Goal: Find specific page/section: Find specific page/section

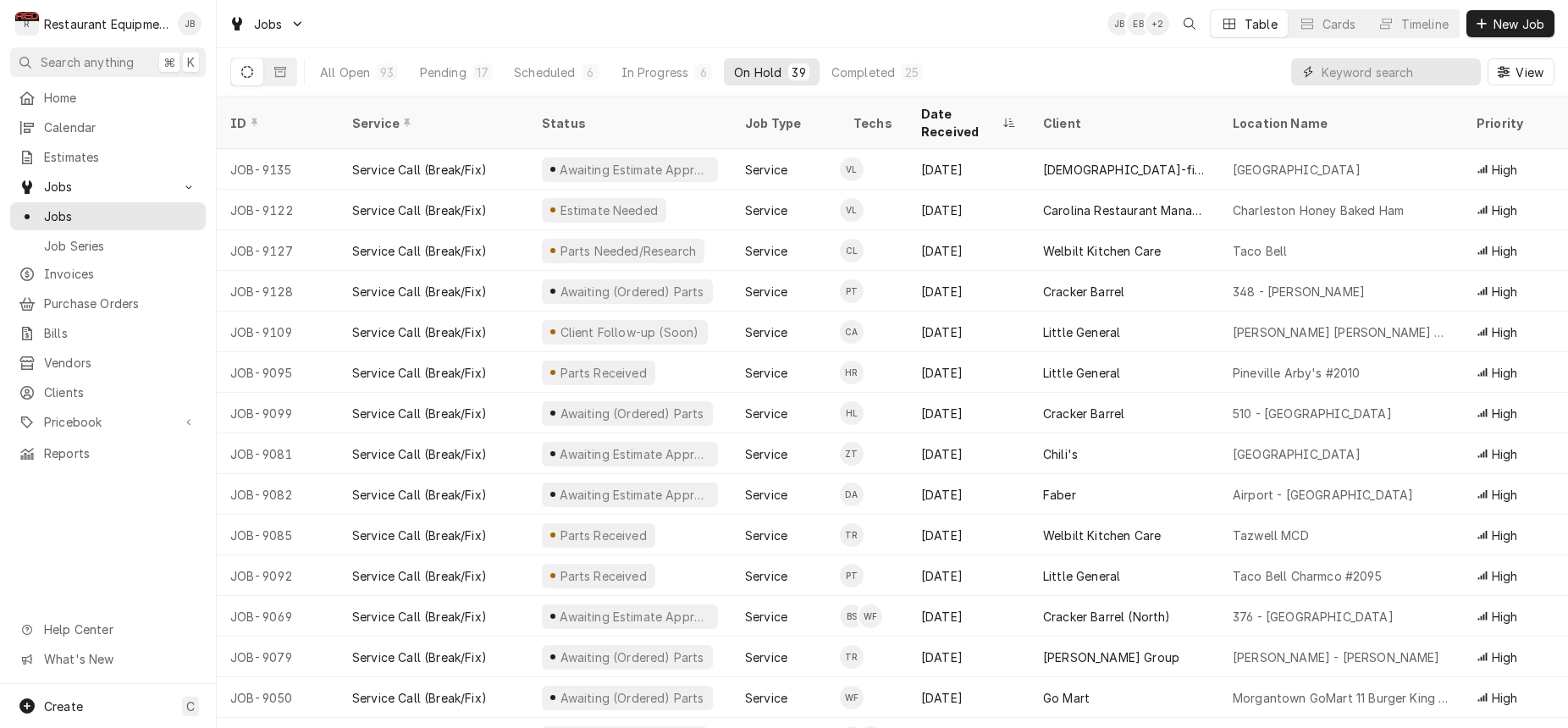
click at [1398, 71] on input "Dynamic Content Wrapper" at bounding box center [1396, 72] width 151 height 28
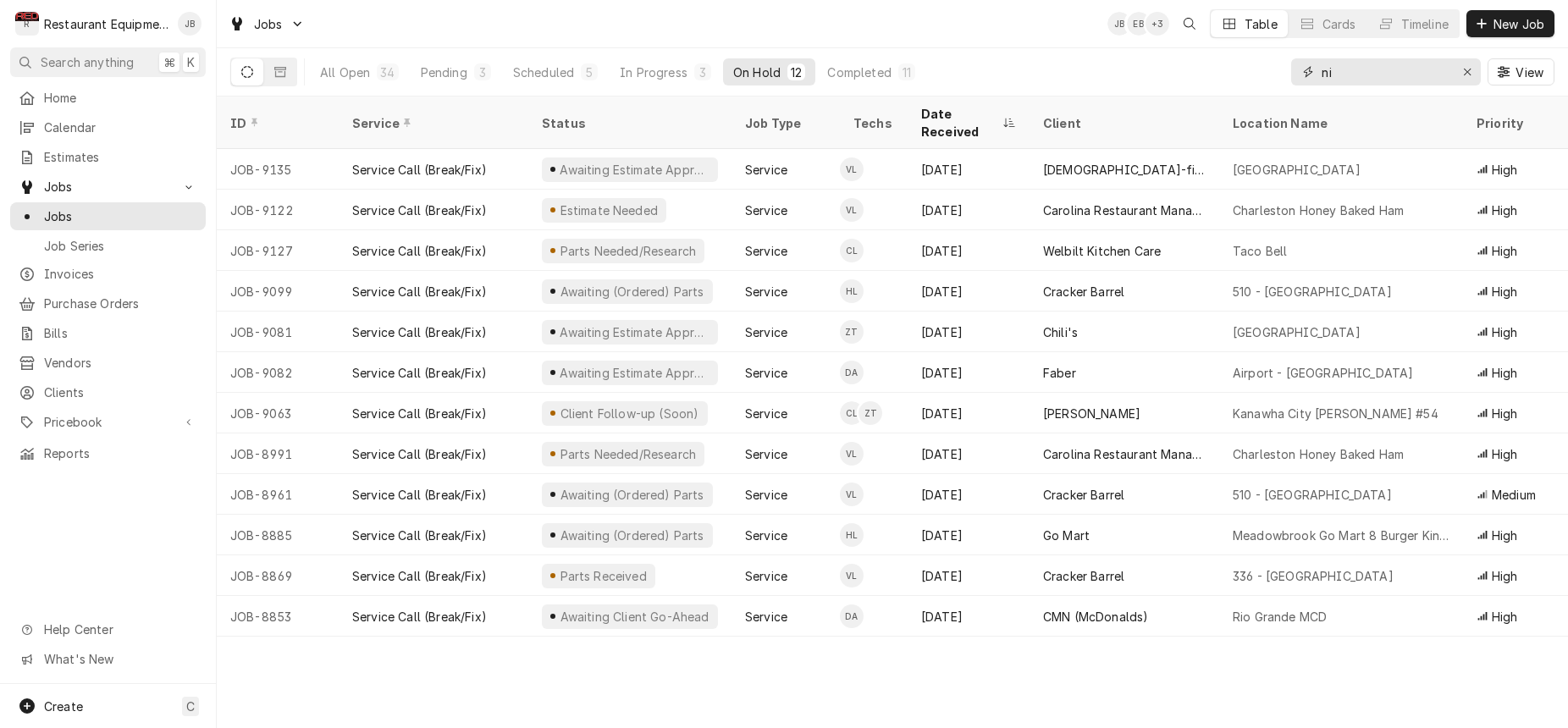
type input "n"
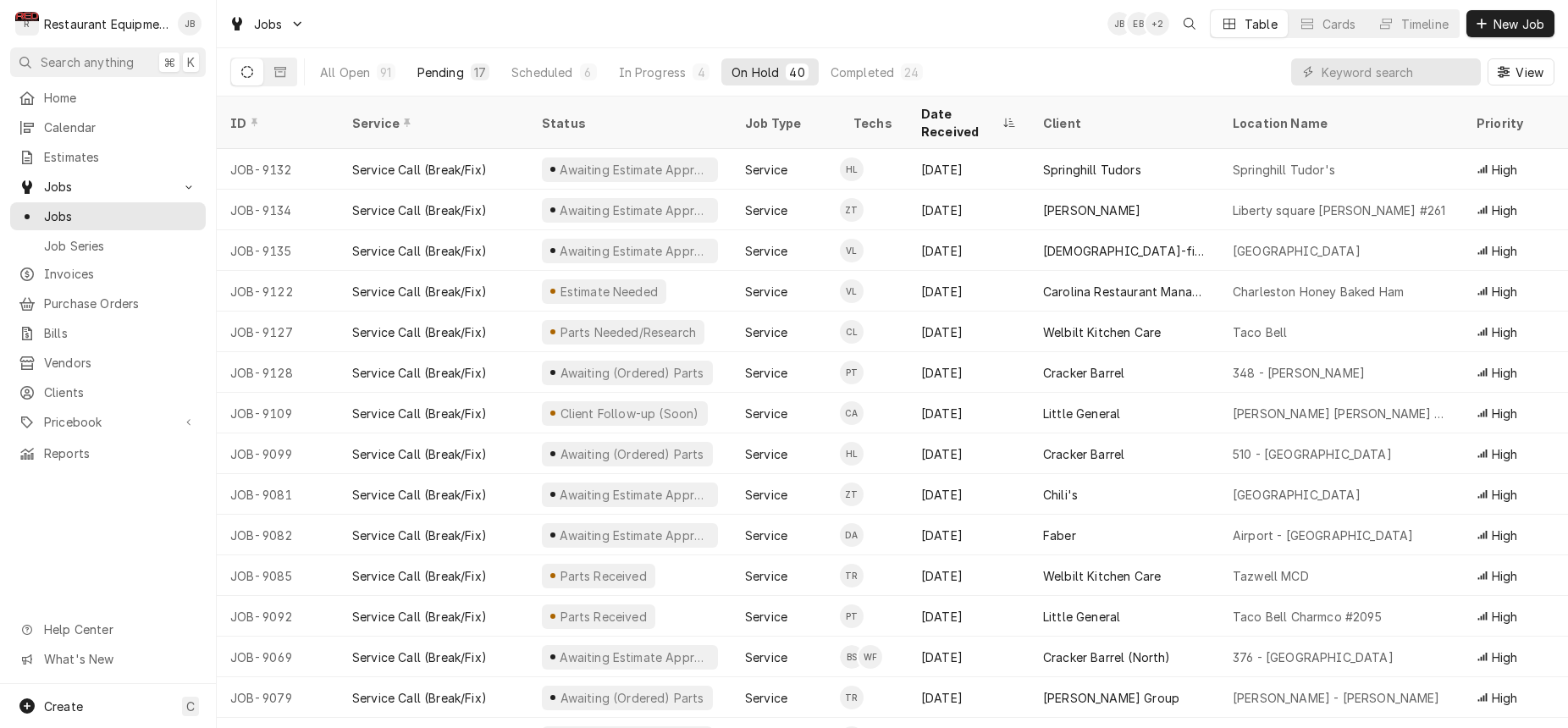
click at [458, 70] on div "Pending" at bounding box center [440, 73] width 46 height 18
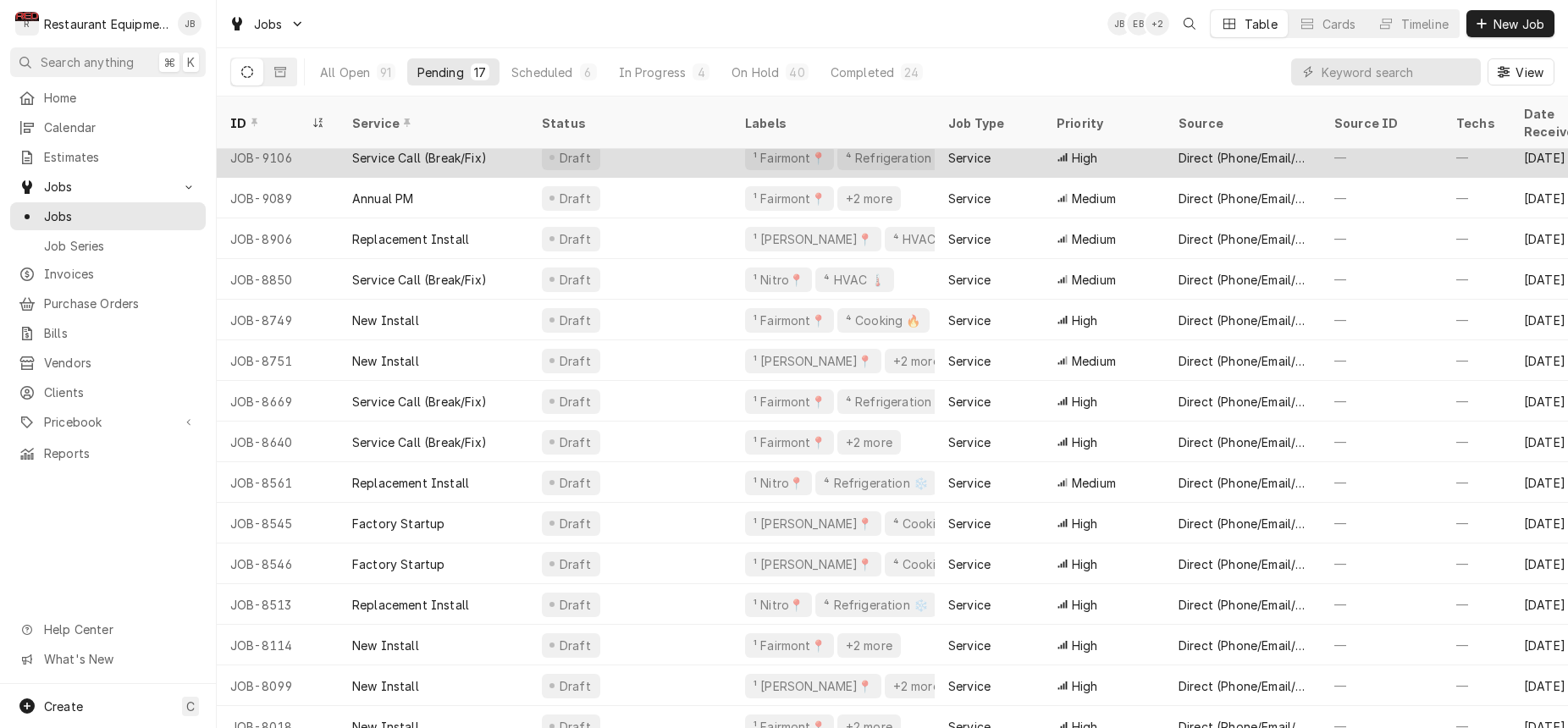
scroll to position [91, 0]
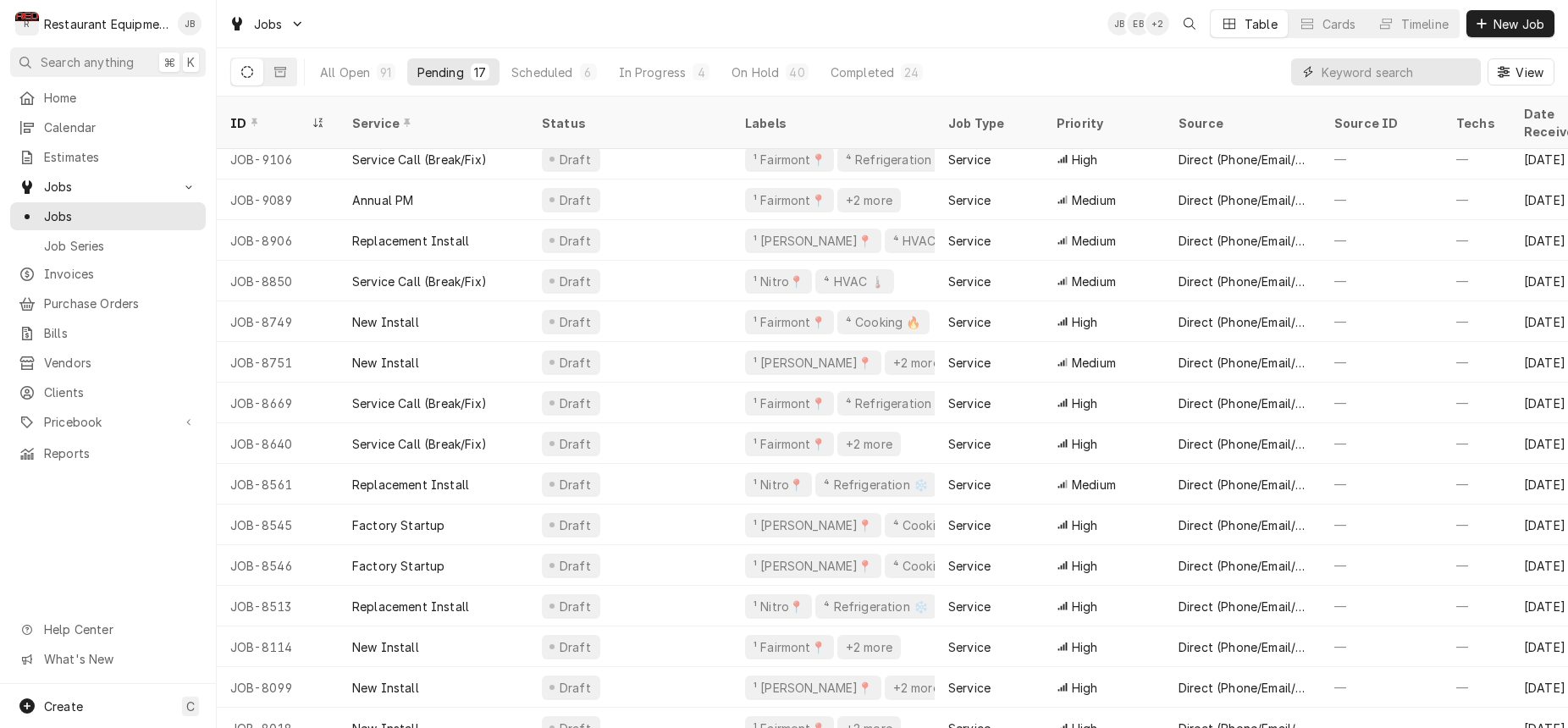
click at [1346, 76] on input "Dynamic Content Wrapper" at bounding box center [1396, 72] width 151 height 28
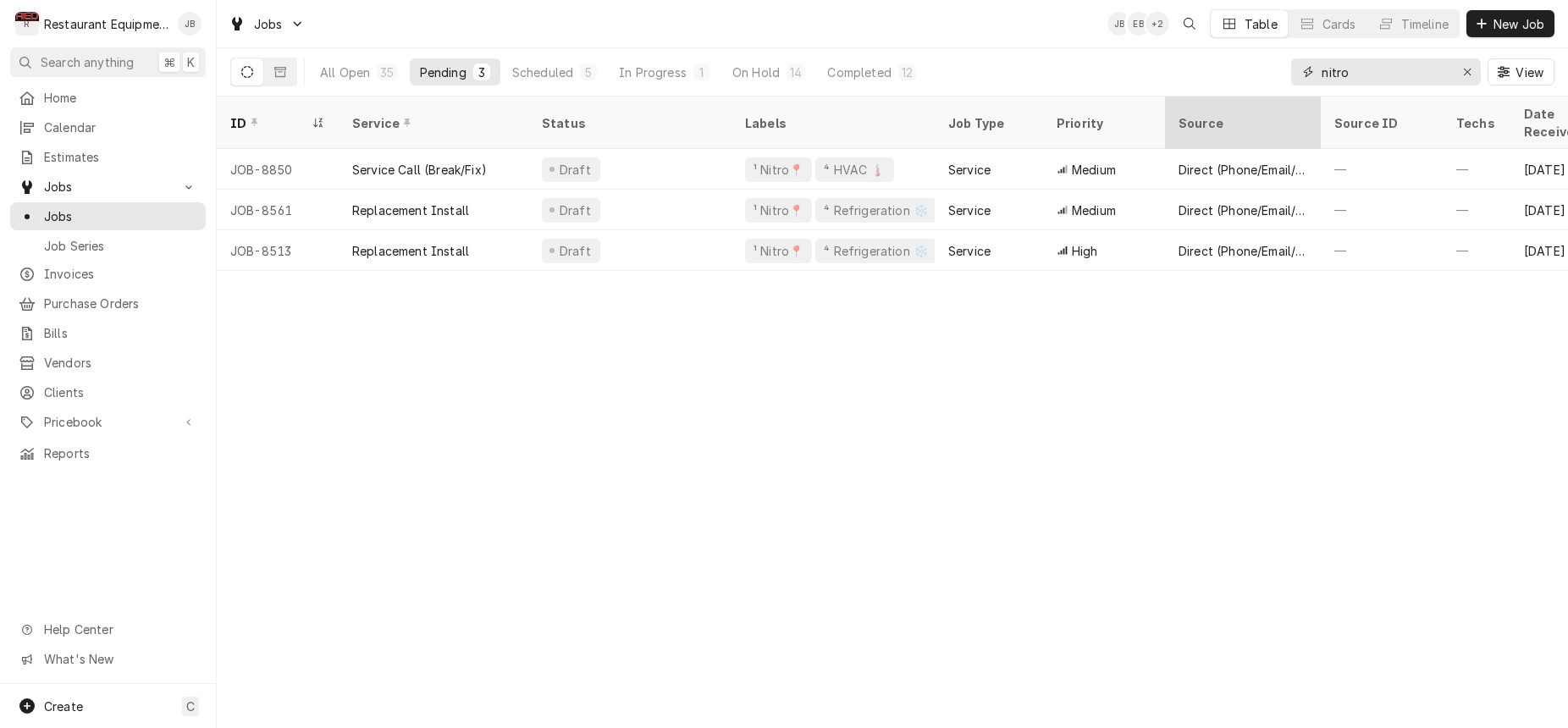
scroll to position [0, 0]
type input "nitro"
click at [785, 64] on button "On Hold 14" at bounding box center [768, 72] width 93 height 28
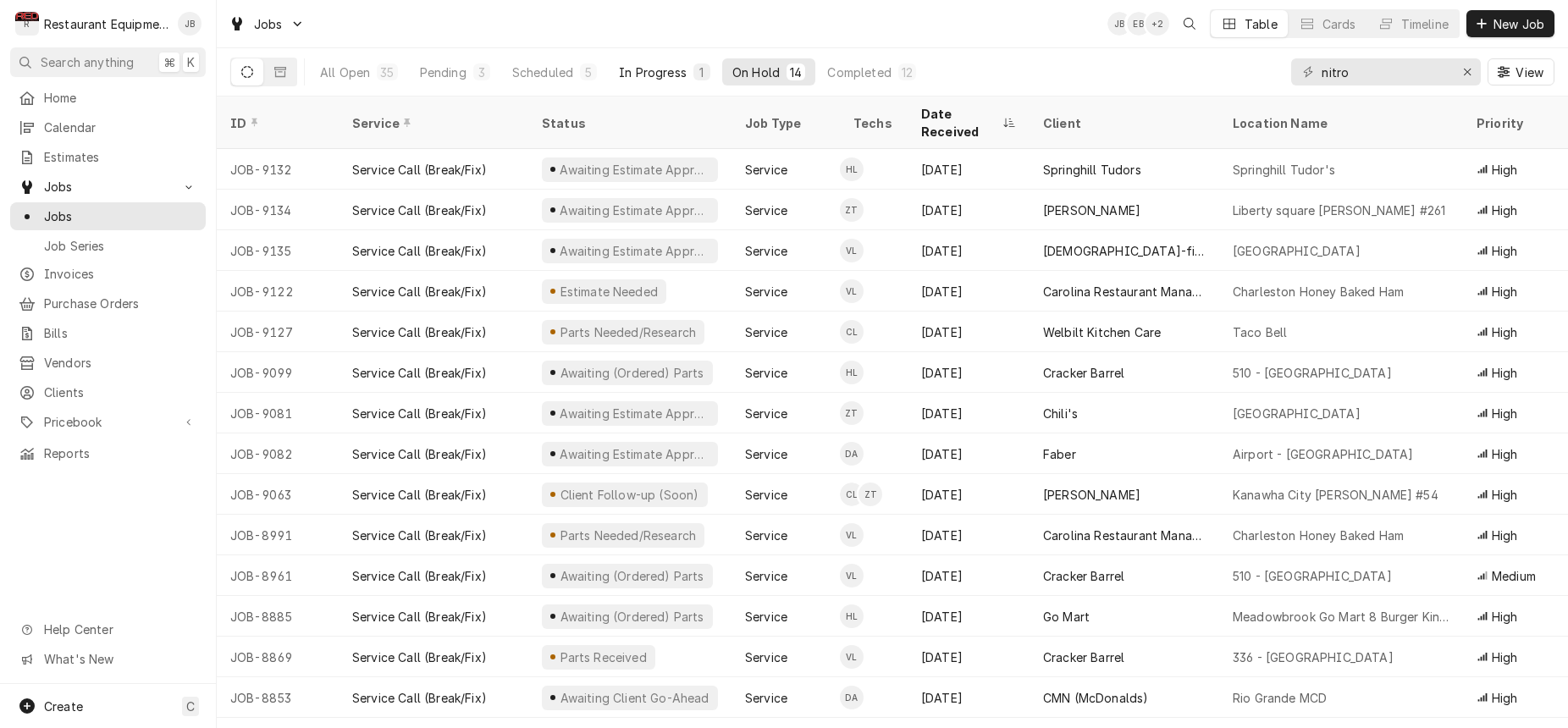
click at [701, 67] on div "1" at bounding box center [701, 73] width 10 height 18
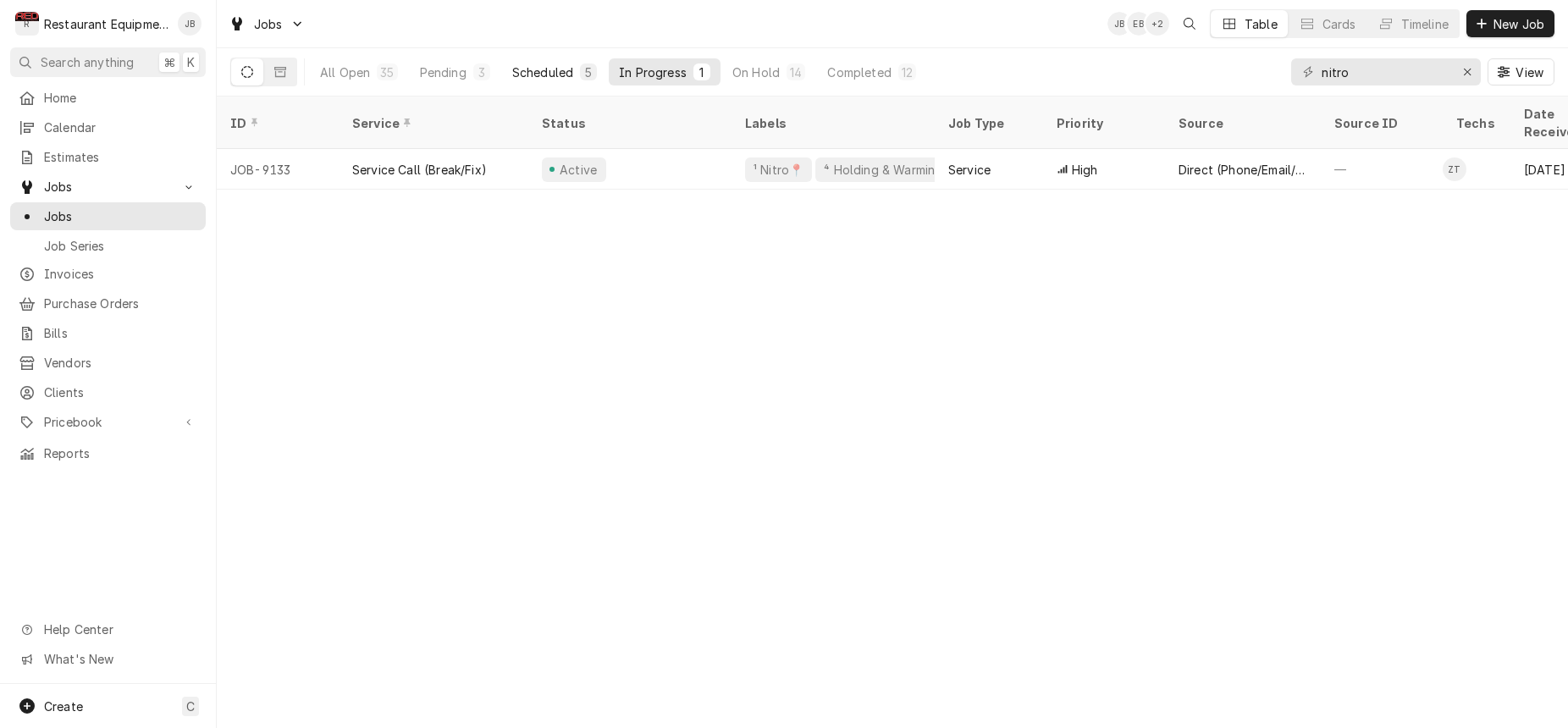
click at [553, 70] on div "Scheduled" at bounding box center [543, 73] width 61 height 18
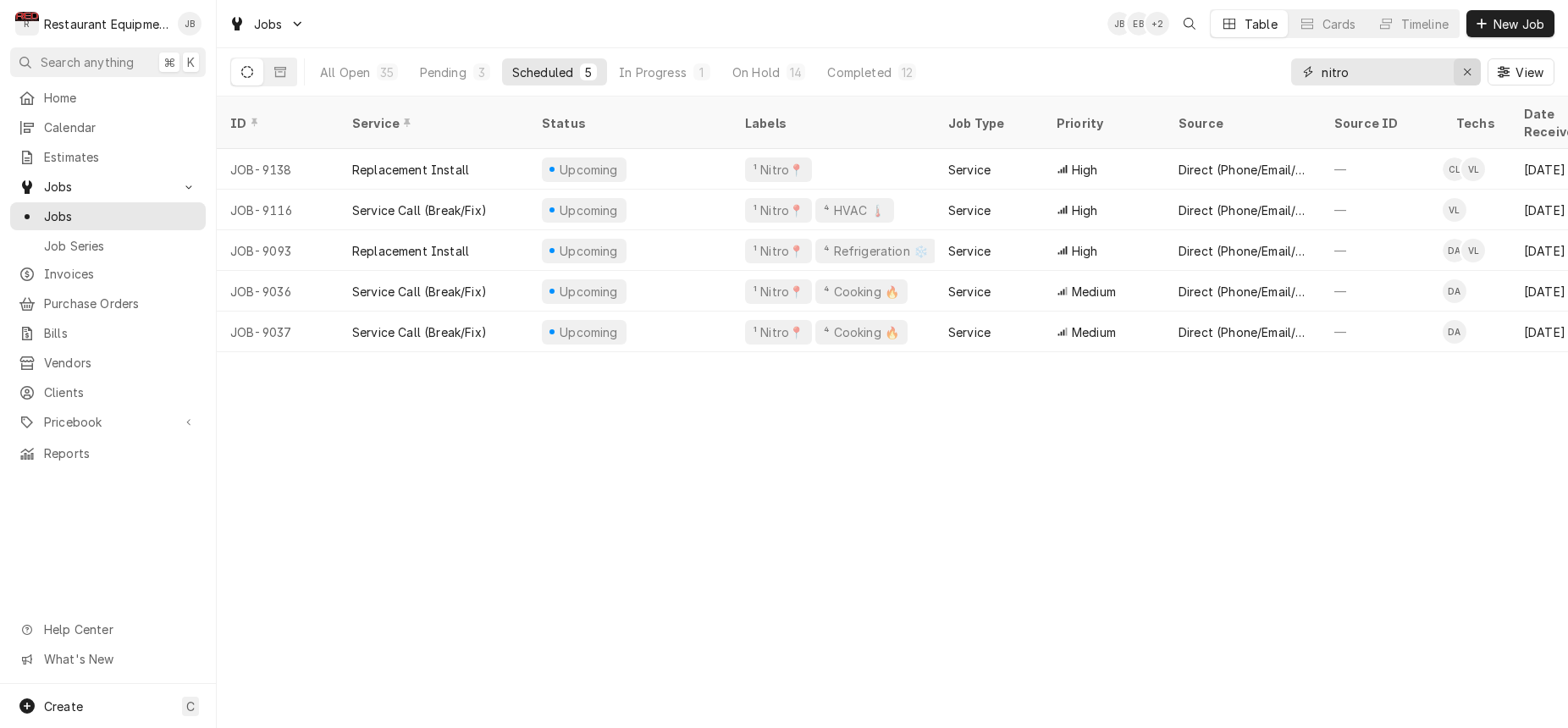
click at [1472, 72] on div "Erase input" at bounding box center [1467, 72] width 17 height 17
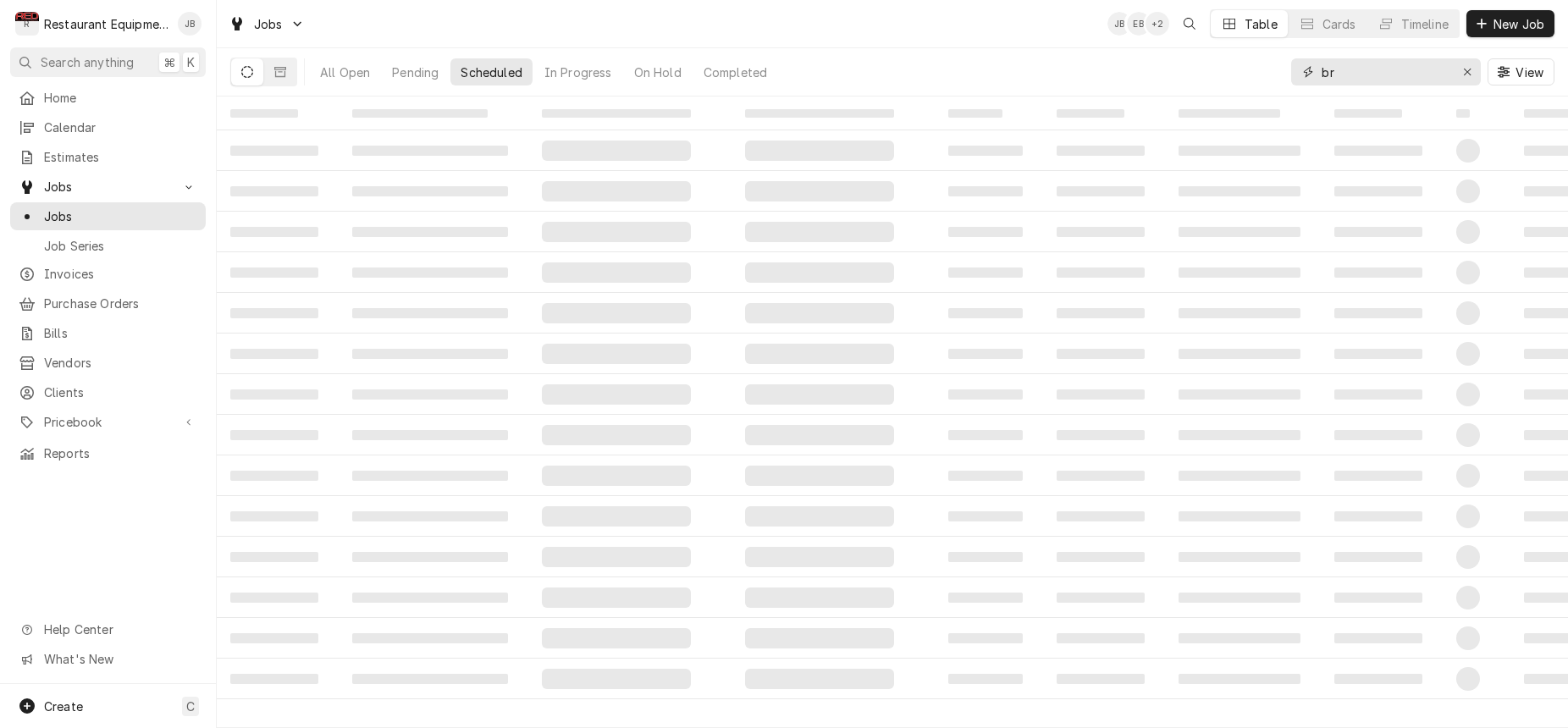
type input "b"
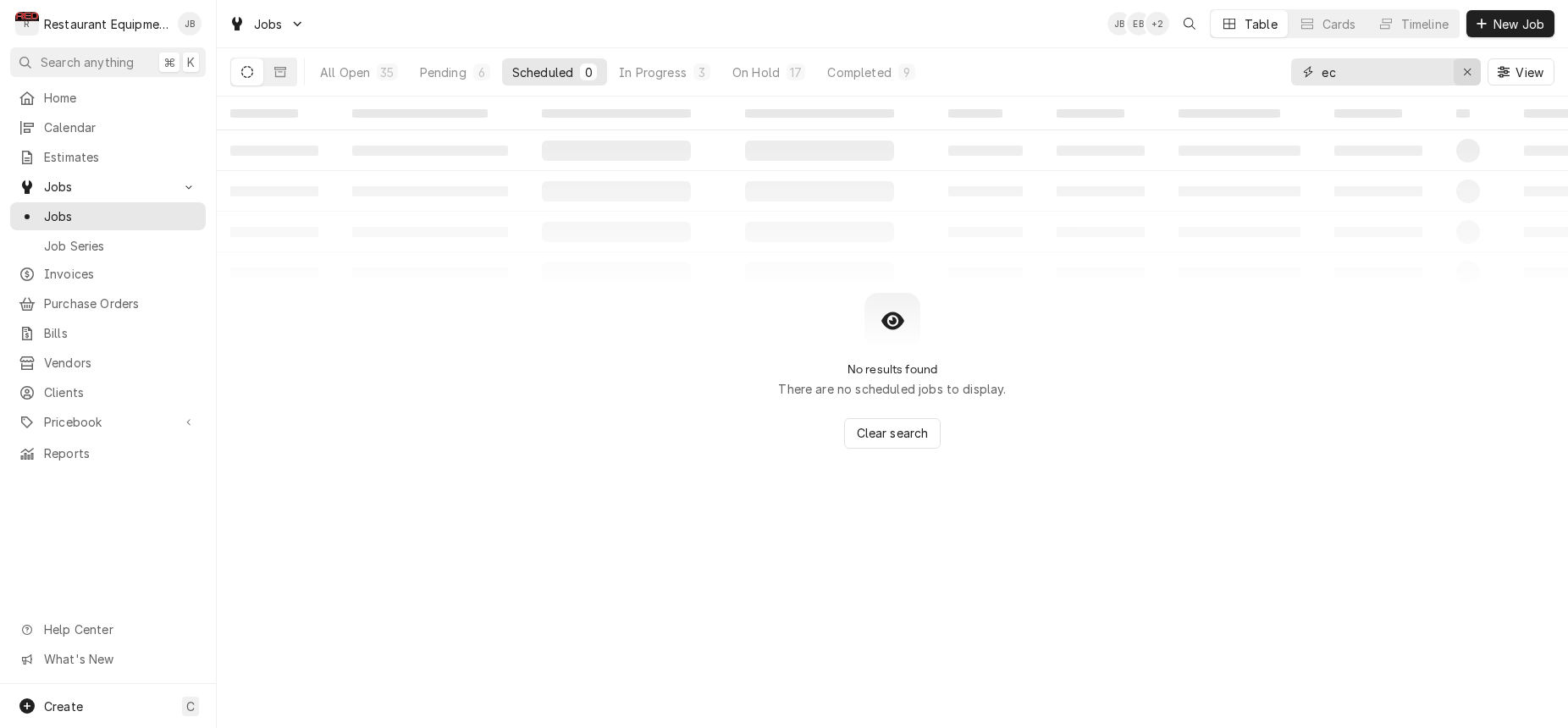
type input "e"
type input "[PERSON_NAME]"
click at [763, 74] on div "On Hold" at bounding box center [756, 73] width 47 height 18
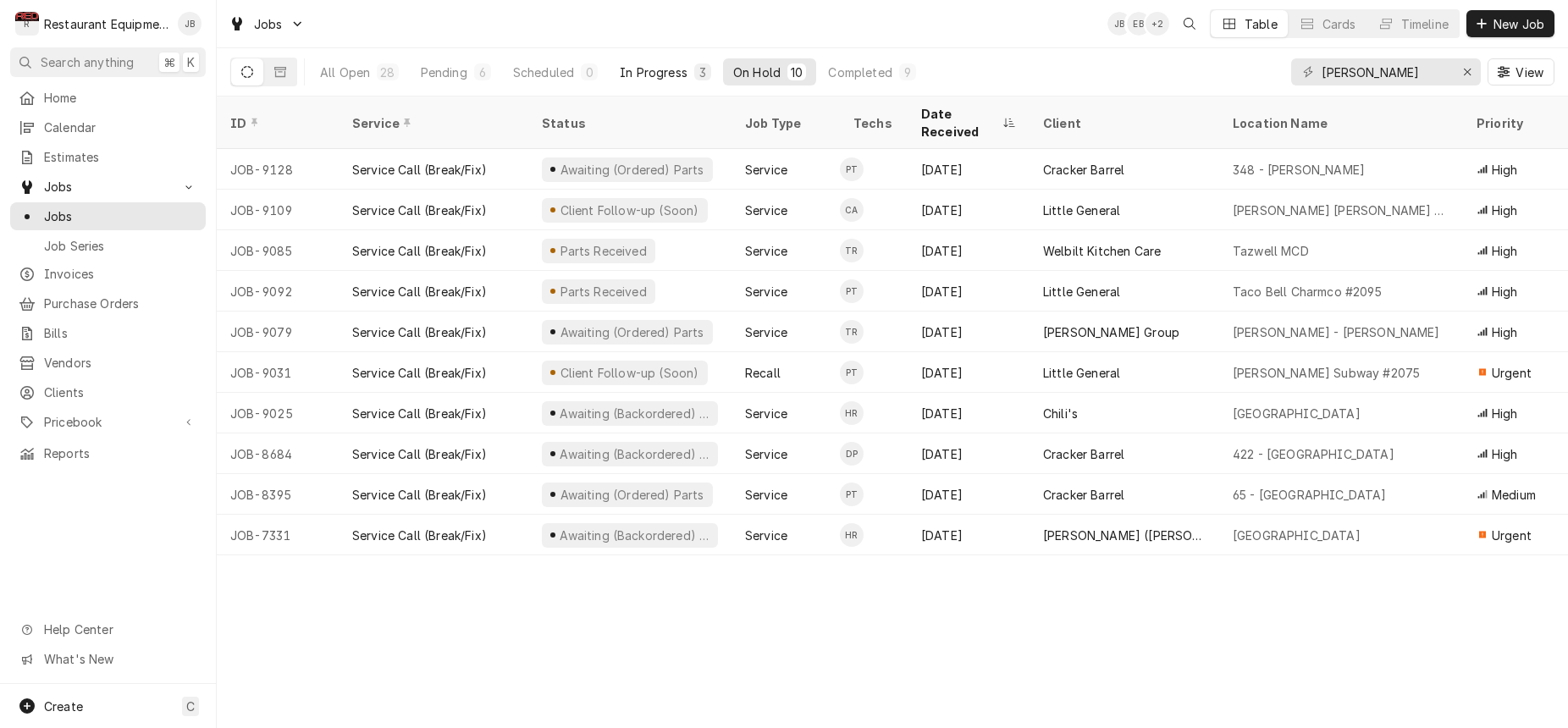
click at [664, 73] on div "In Progress" at bounding box center [653, 73] width 68 height 18
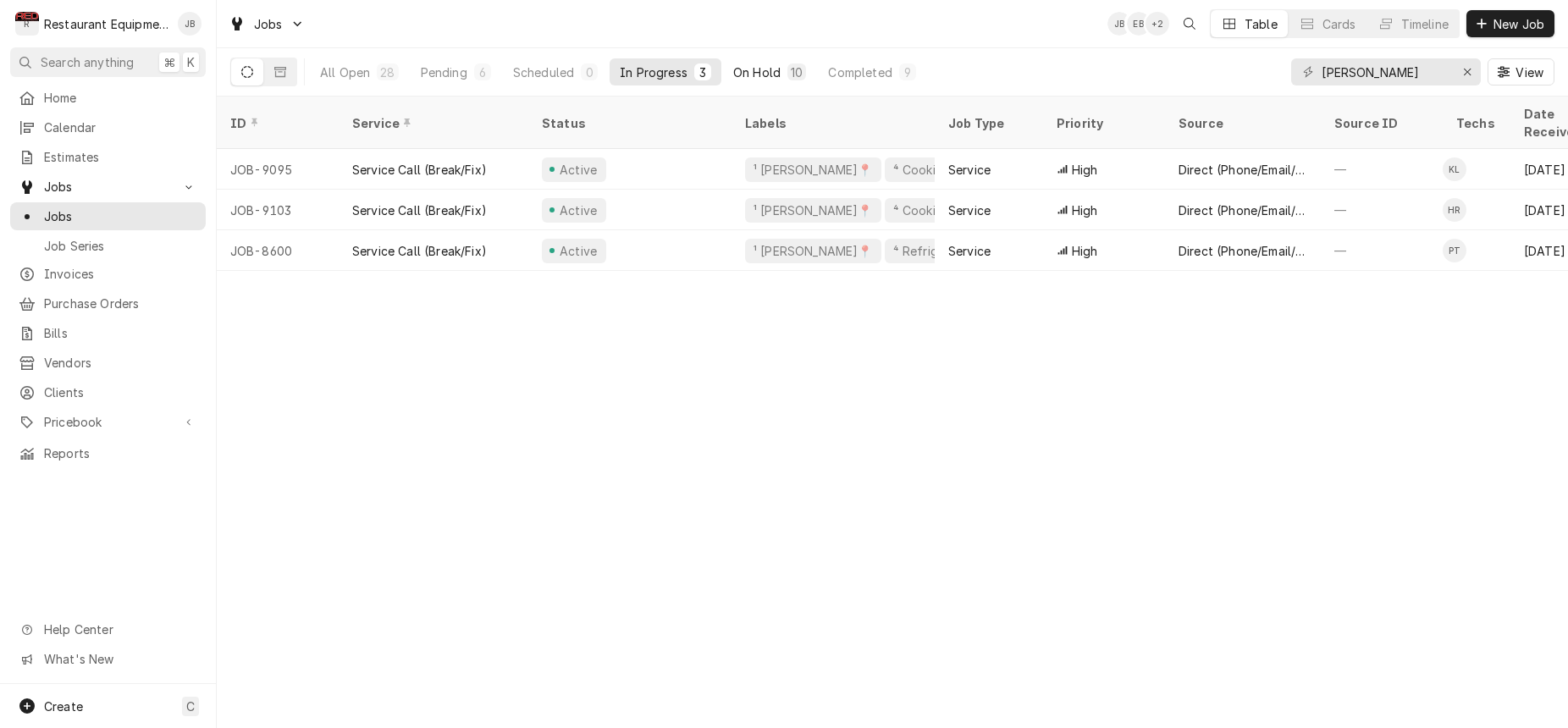
click at [801, 73] on div "10" at bounding box center [796, 72] width 19 height 17
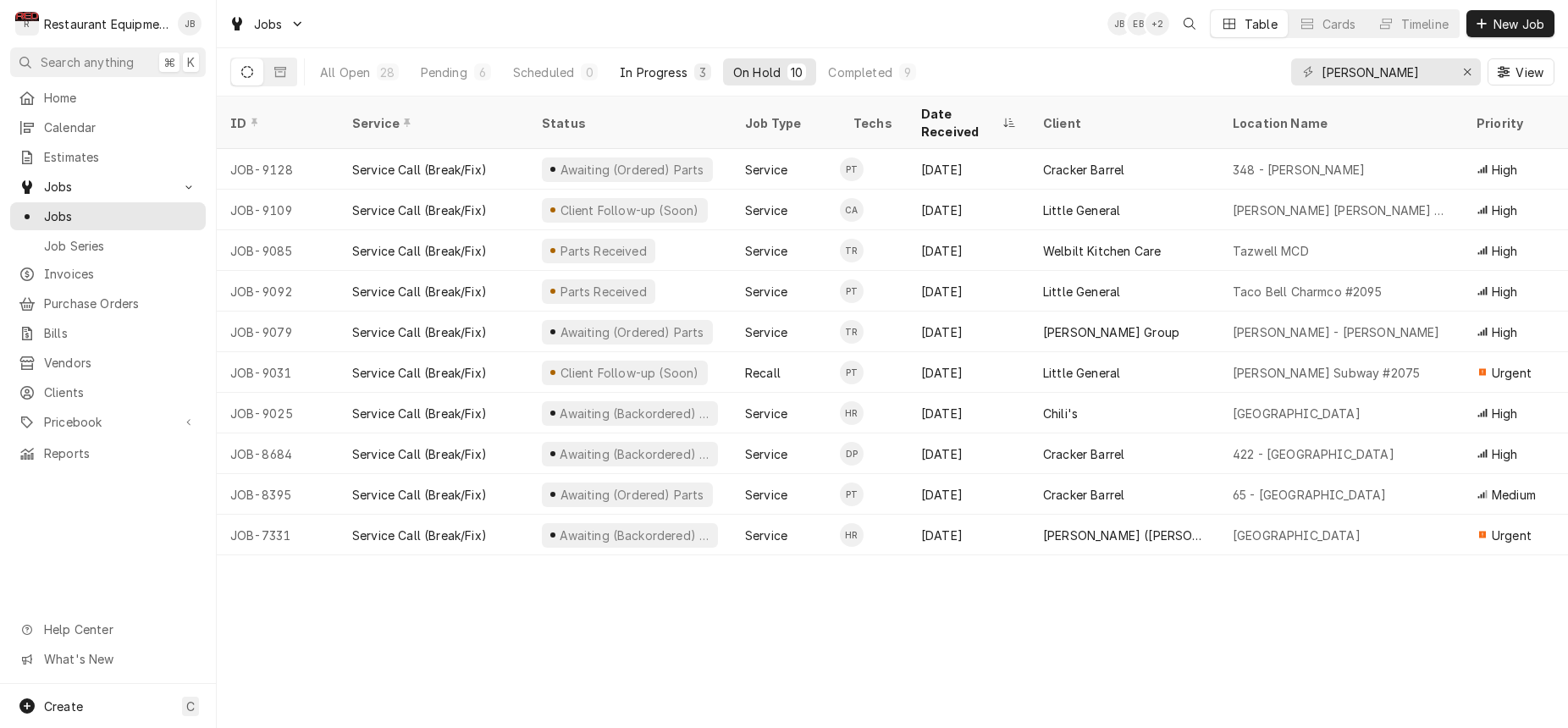
click at [626, 80] on button "In Progress 3" at bounding box center [666, 72] width 112 height 28
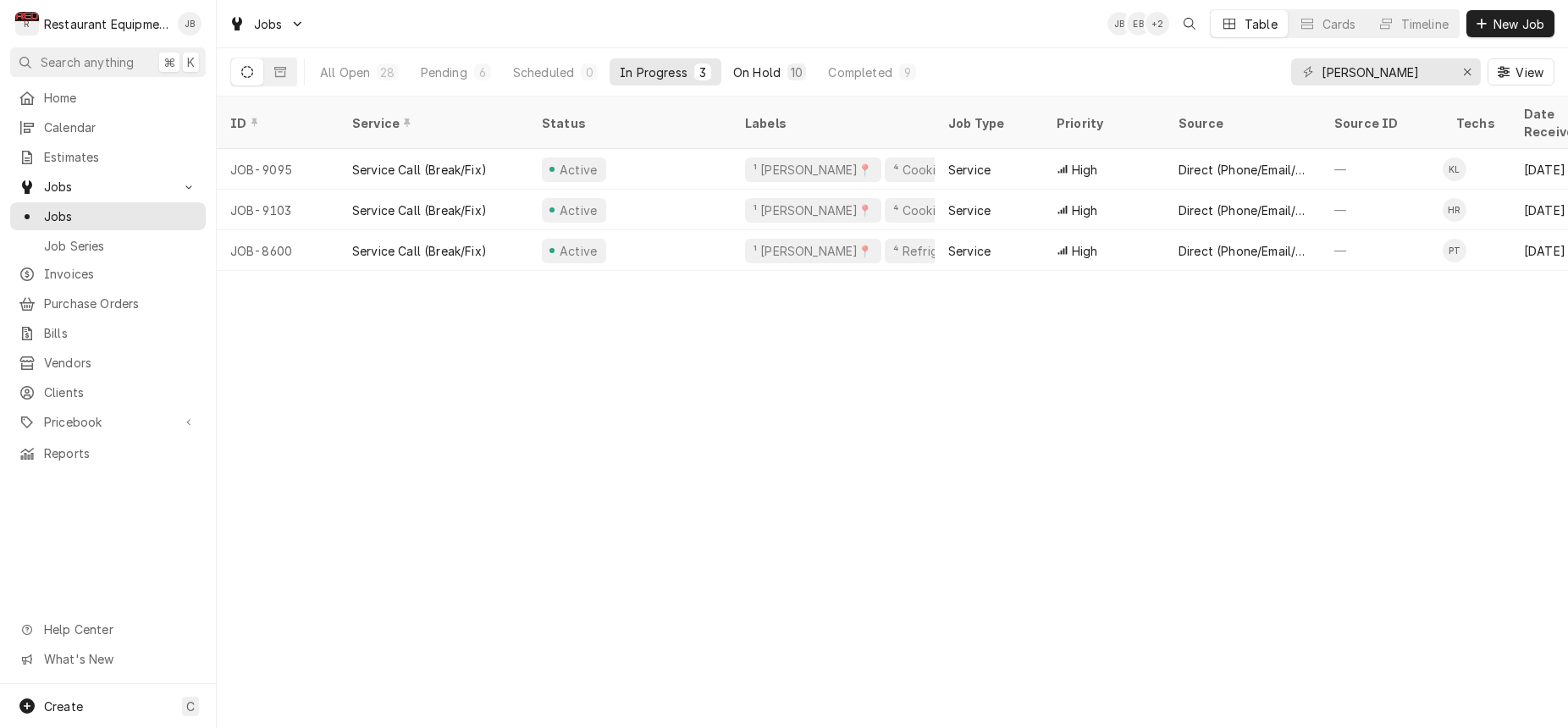
click at [768, 79] on button "On Hold 10" at bounding box center [769, 72] width 93 height 28
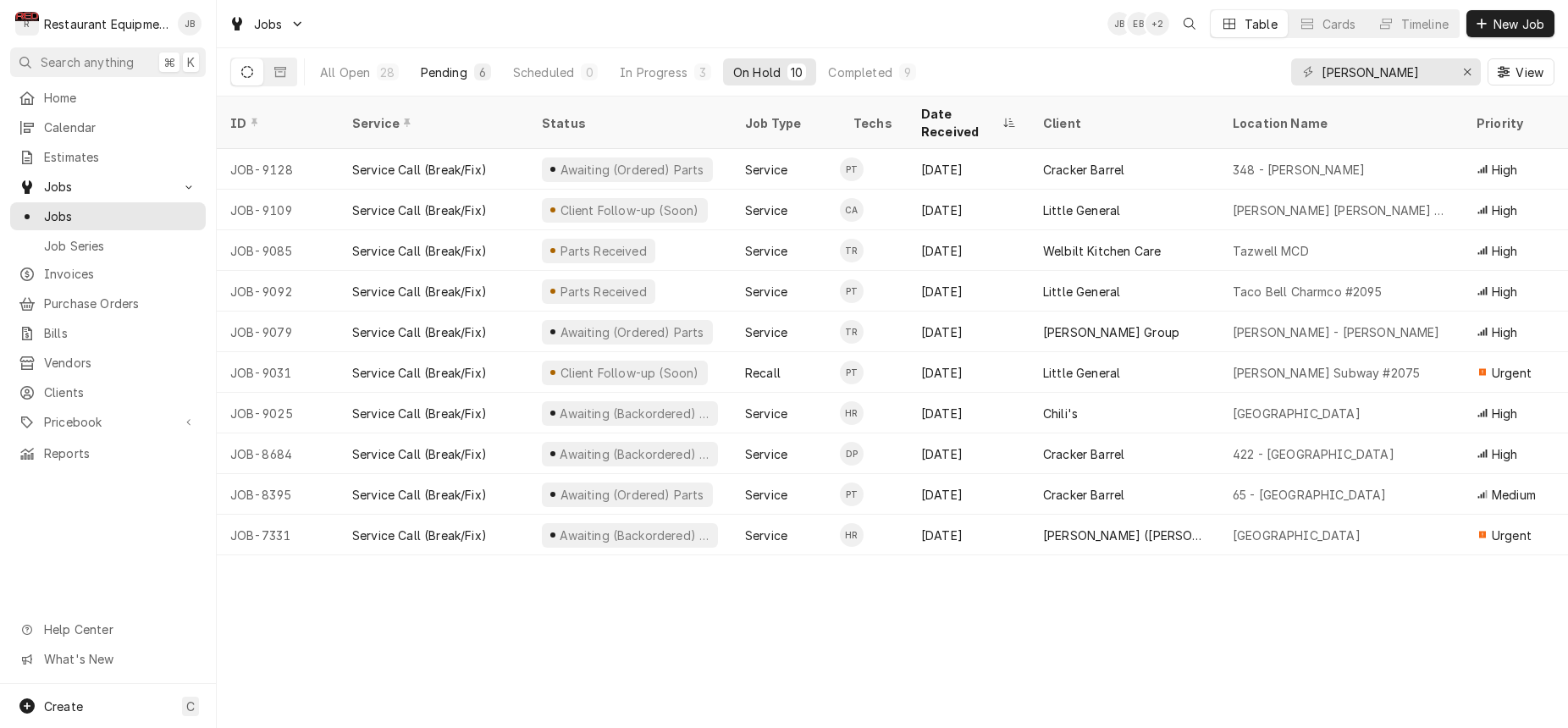
click at [449, 77] on div "Pending" at bounding box center [444, 73] width 46 height 18
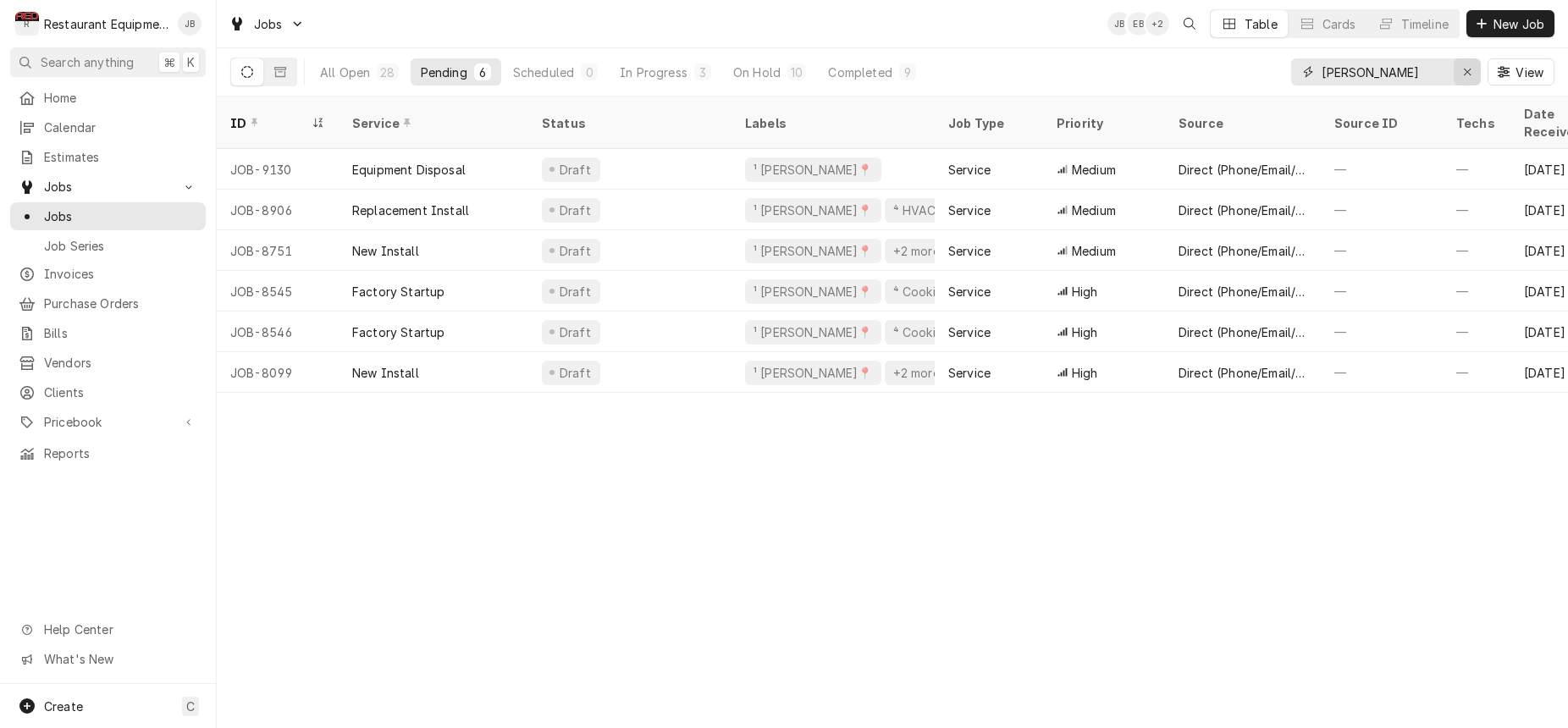
click at [1467, 73] on icon "Erase input" at bounding box center [1467, 72] width 7 height 7
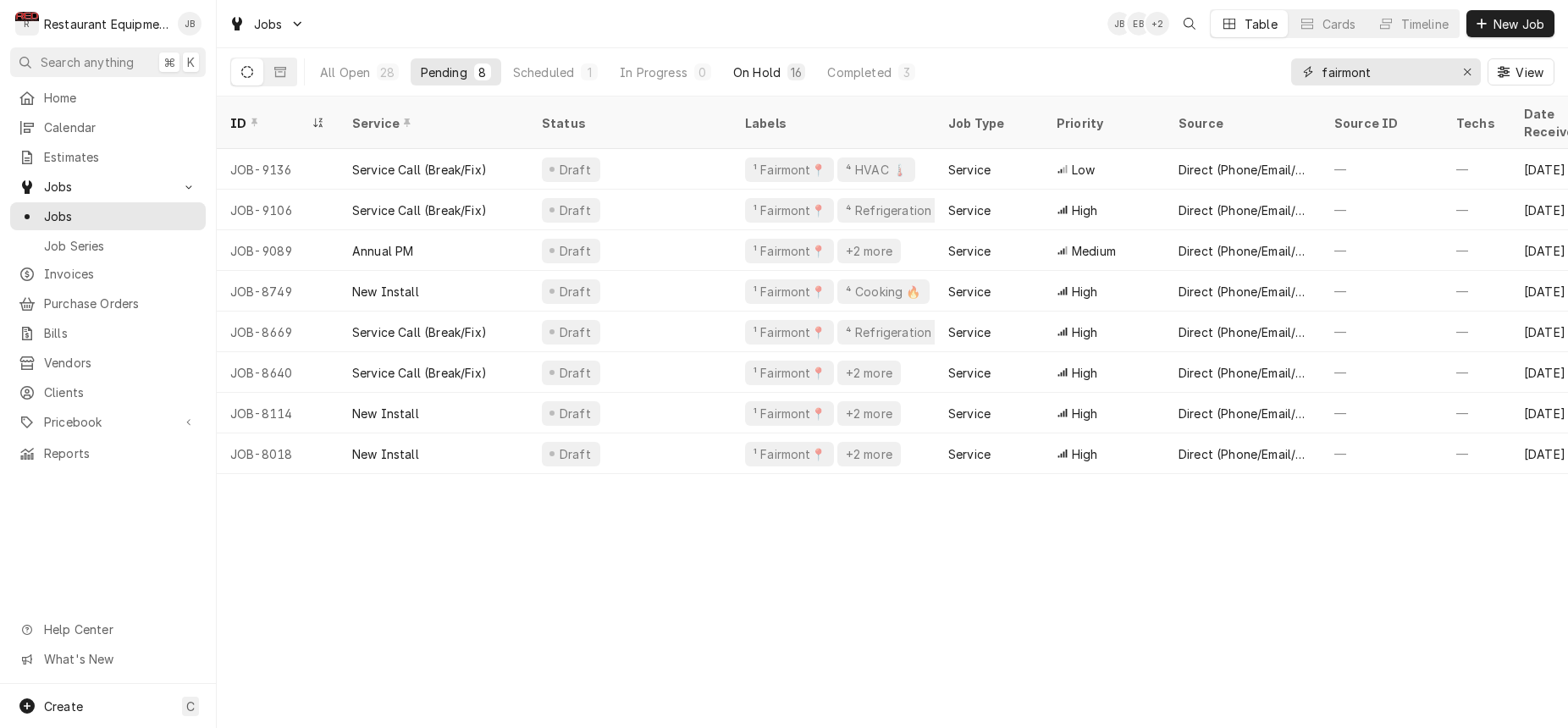
type input "fairmont"
click at [785, 71] on button "On Hold 16" at bounding box center [769, 72] width 92 height 28
